Goal: Complete application form

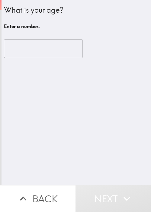
click at [30, 43] on input "number" at bounding box center [43, 48] width 79 height 19
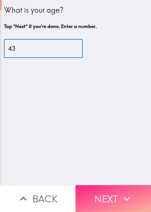
type input "43"
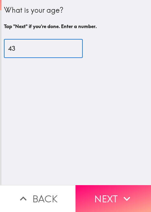
drag, startPoint x: 103, startPoint y: 192, endPoint x: 149, endPoint y: 201, distance: 47.1
click at [103, 192] on button "Next" at bounding box center [114, 198] width 76 height 27
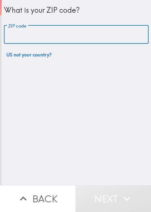
click at [35, 32] on input "ZIP code" at bounding box center [76, 34] width 145 height 19
paste input "94086"
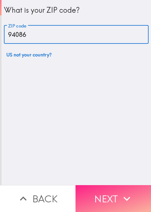
type input "94086"
click at [120, 199] on icon "button" at bounding box center [126, 198] width 13 height 13
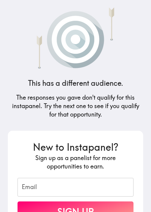
click at [100, 60] on img at bounding box center [76, 37] width 108 height 64
